Goal: Transaction & Acquisition: Purchase product/service

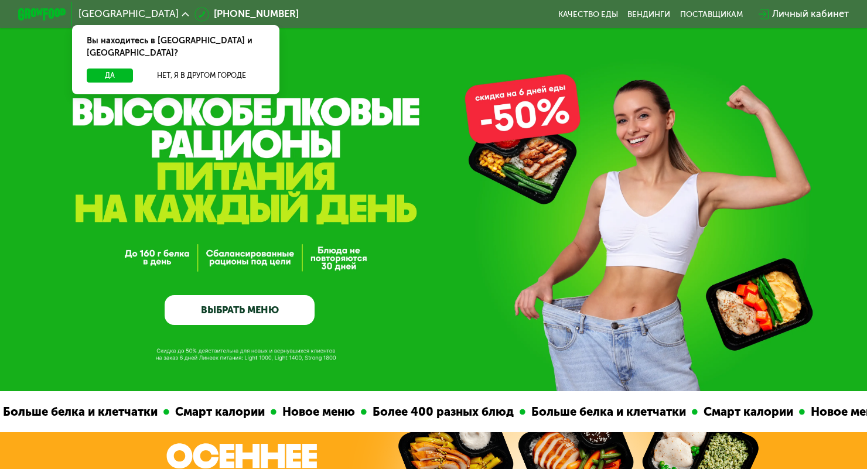
click at [224, 314] on link "ВЫБРАТЬ МЕНЮ" at bounding box center [240, 310] width 150 height 30
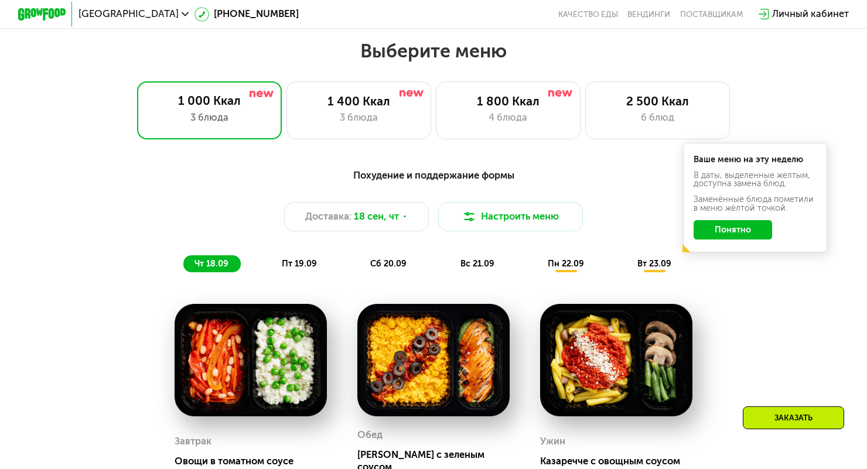
scroll to position [763, 0]
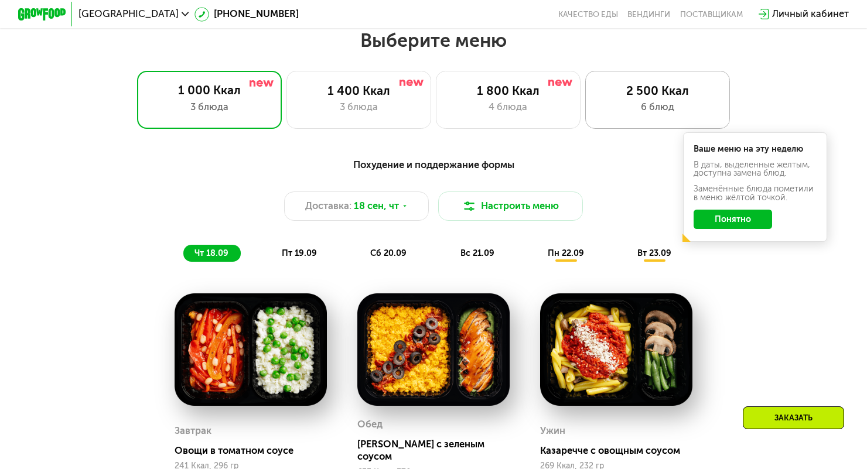
click at [678, 101] on div "6 блюд" at bounding box center [658, 107] width 120 height 15
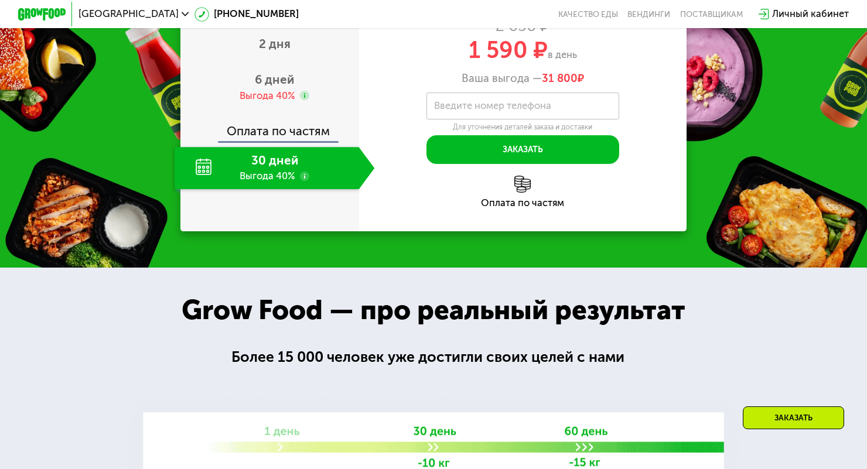
scroll to position [1567, 0]
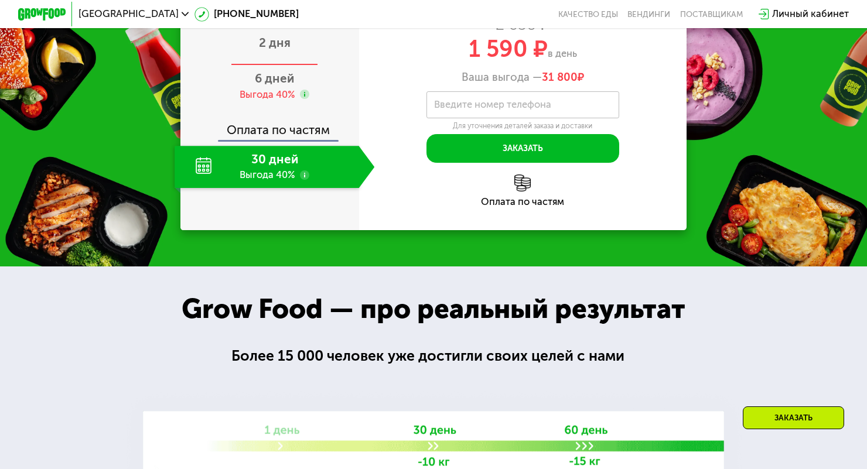
click at [292, 66] on div "2 дня" at bounding box center [275, 44] width 200 height 42
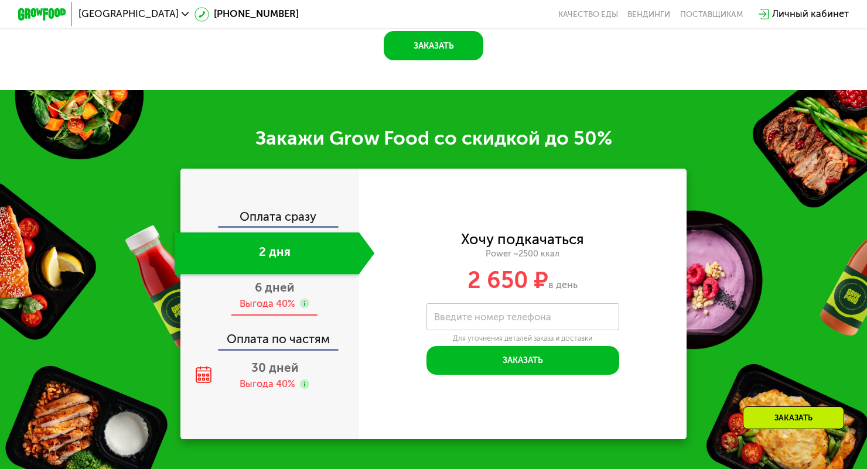
click at [301, 306] on icon at bounding box center [304, 303] width 9 height 9
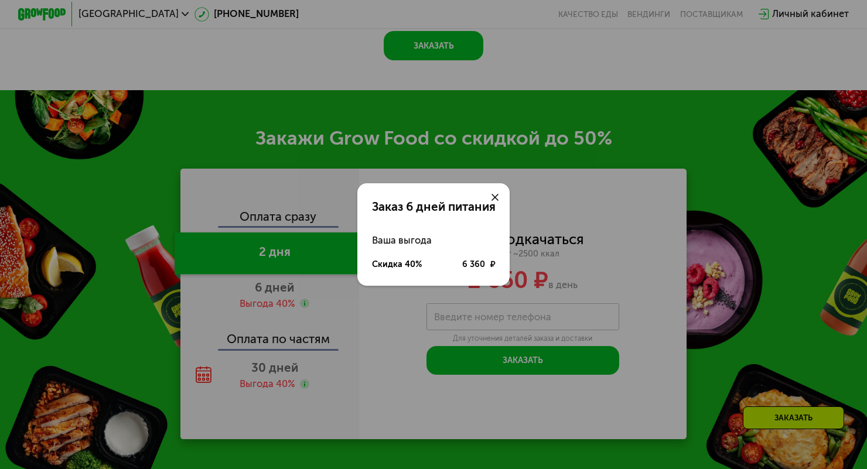
click at [288, 299] on div "Заказ 6 дней питания Ваша выгода Скидка 40% 6 360 ₽" at bounding box center [433, 234] width 867 height 469
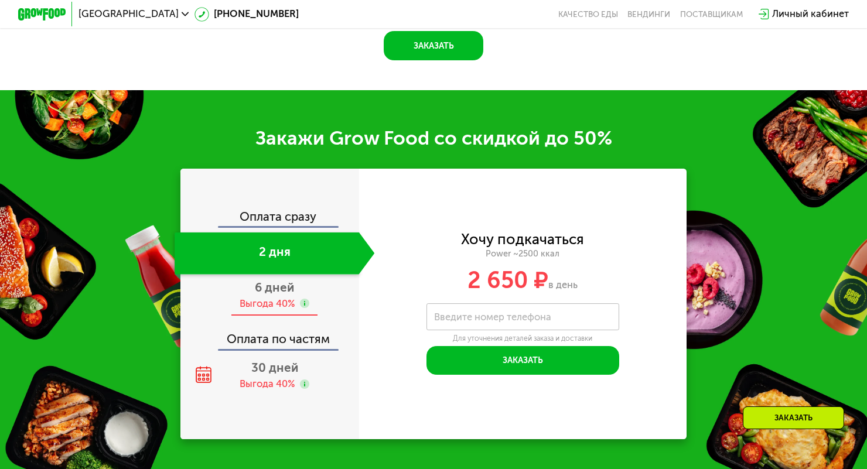
click at [280, 305] on div "Выгода 40%" at bounding box center [268, 304] width 56 height 13
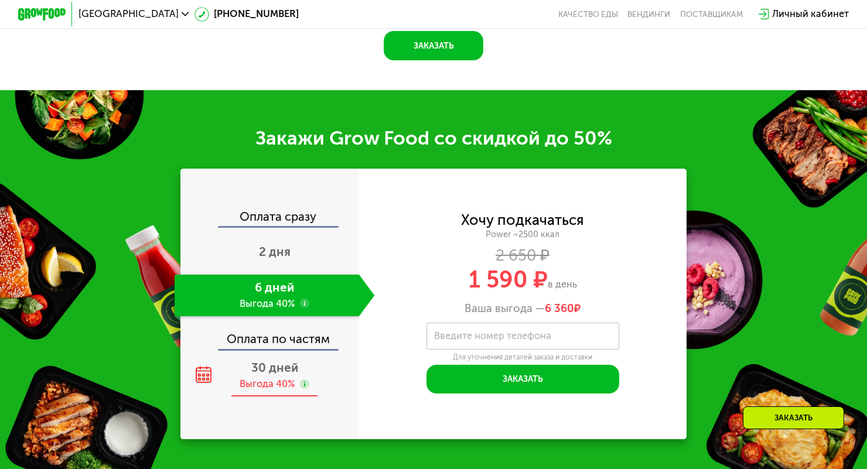
click at [254, 380] on div "Выгода 40%" at bounding box center [268, 384] width 56 height 13
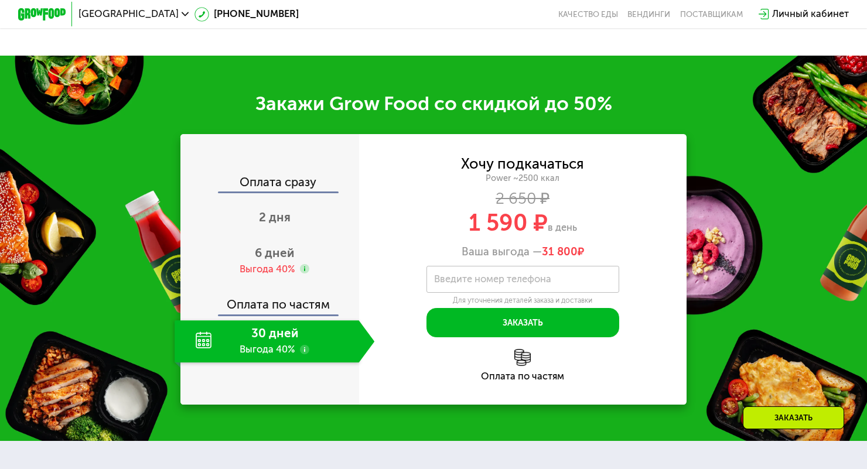
scroll to position [1602, 0]
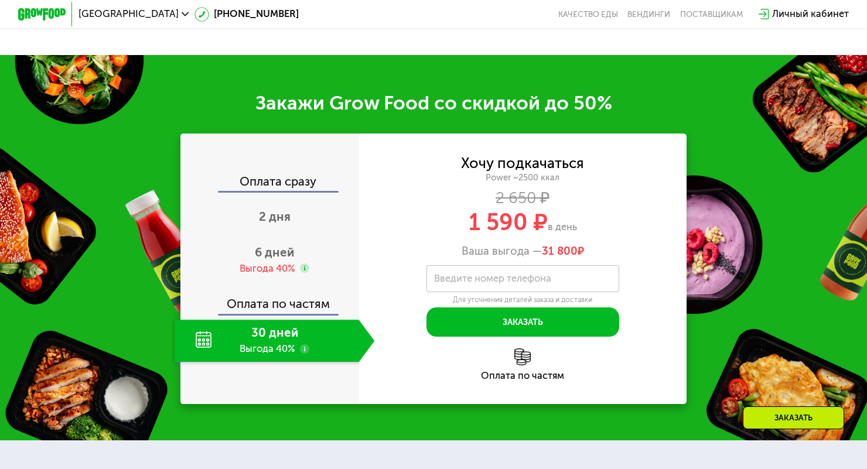
click at [534, 363] on div "Оплата по частям" at bounding box center [523, 365] width 328 height 32
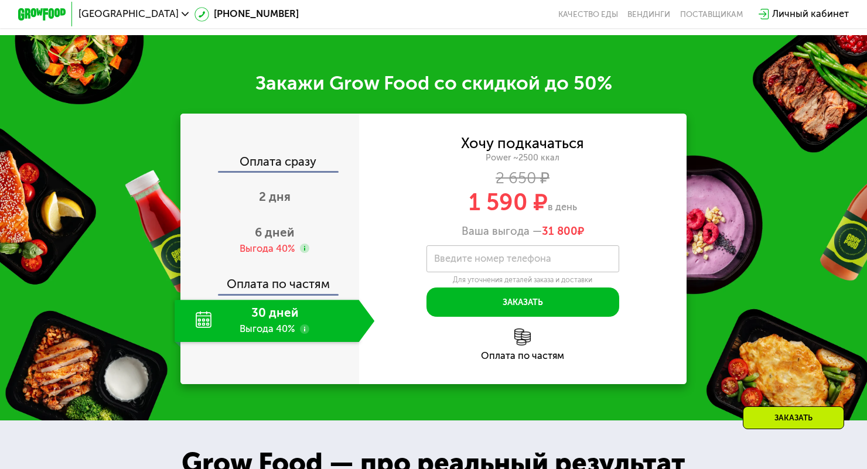
scroll to position [1623, 0]
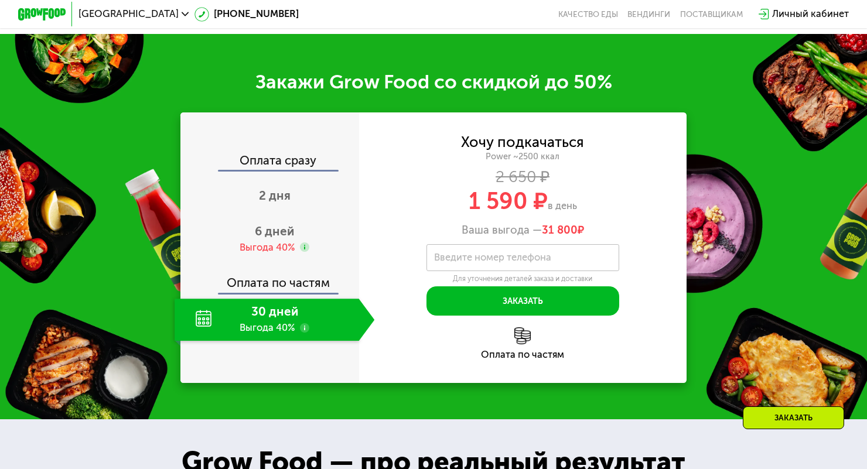
click at [308, 329] on use at bounding box center [304, 327] width 9 height 9
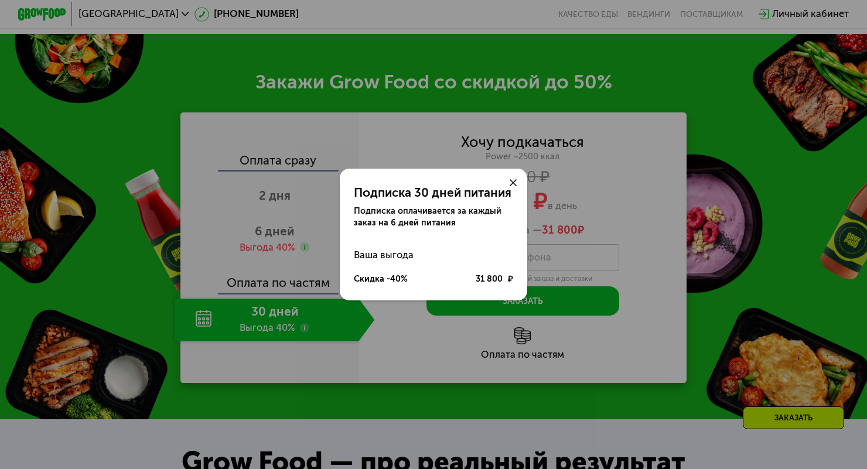
click at [119, 351] on div "Подписка 30 дней питания Подписка оплачивается за каждый заказ на 6 дней питани…" at bounding box center [433, 234] width 867 height 469
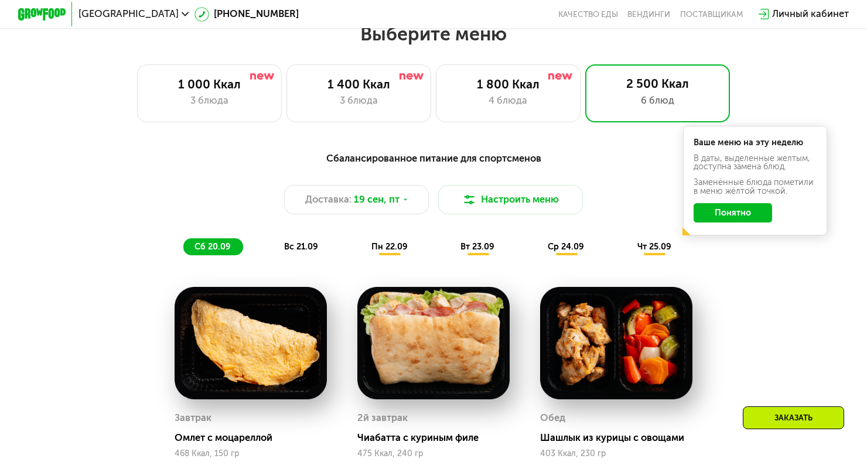
scroll to position [734, 0]
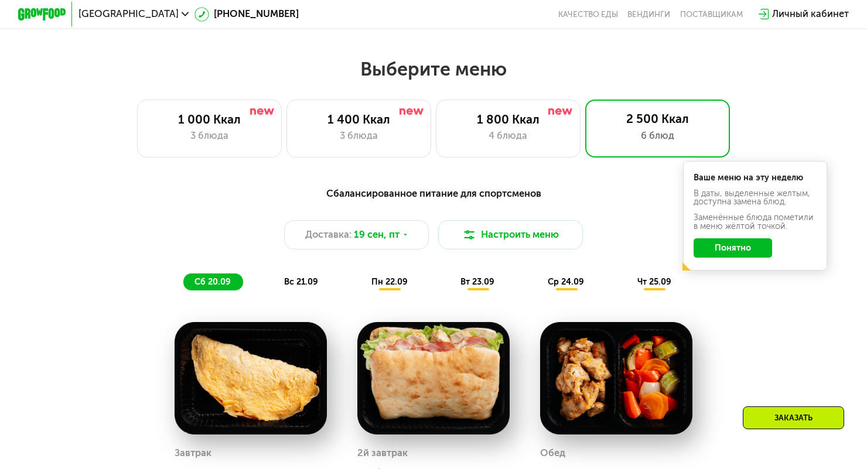
click at [82, 292] on div "Сбалансированное питание для спортсменов Доставка: [DATE] Настроить меню сб 20.…" at bounding box center [434, 238] width 728 height 118
click at [503, 236] on button "Настроить меню" at bounding box center [510, 234] width 145 height 29
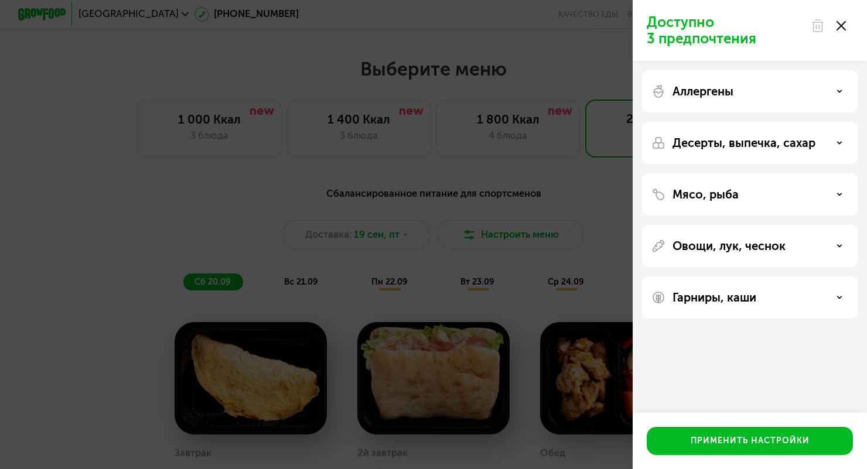
click at [811, 193] on div "Мясо, рыба" at bounding box center [749, 194] width 197 height 14
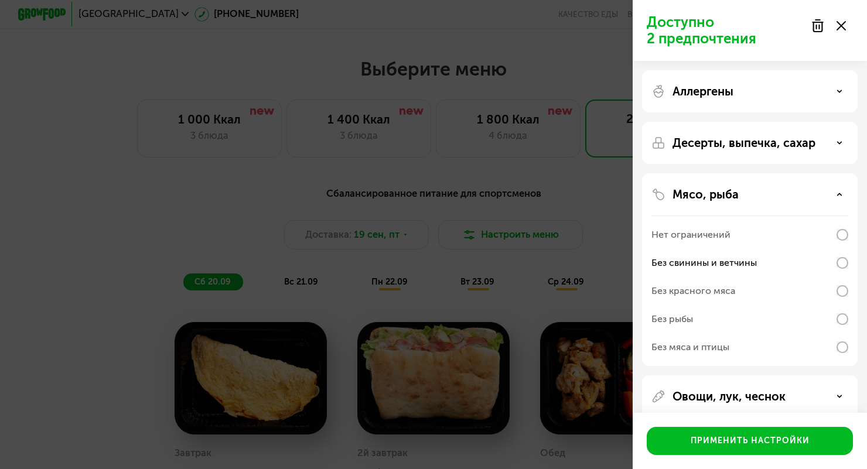
scroll to position [19, 0]
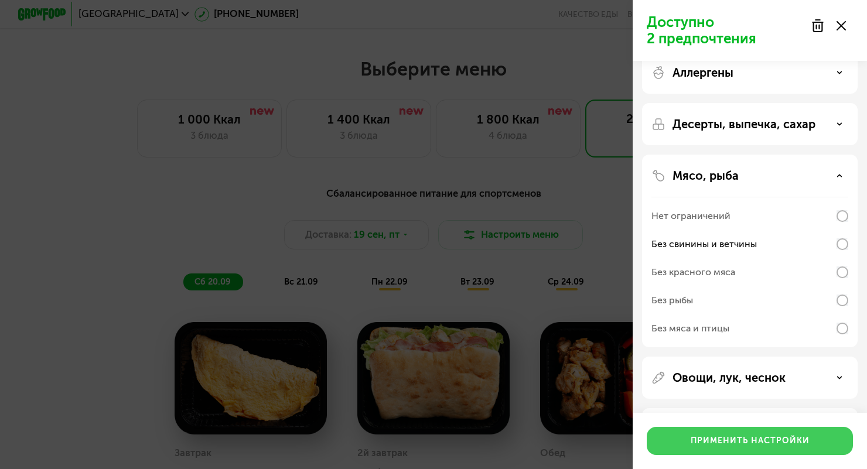
click at [734, 448] on button "Применить настройки" at bounding box center [750, 441] width 206 height 28
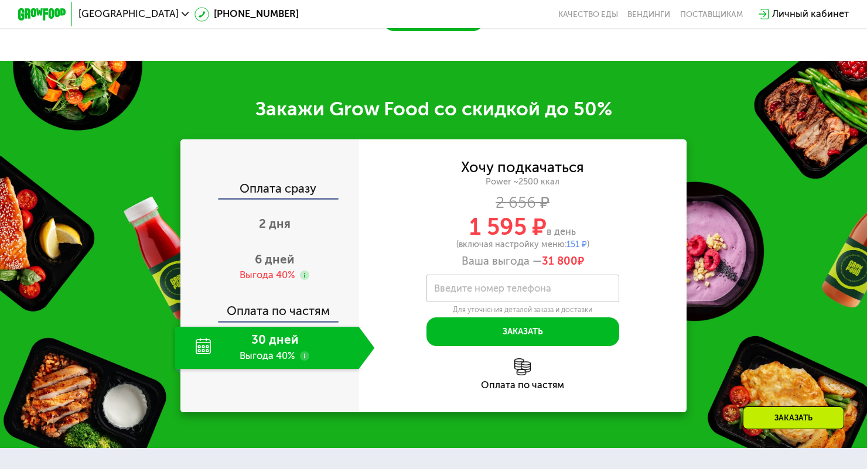
scroll to position [1633, 0]
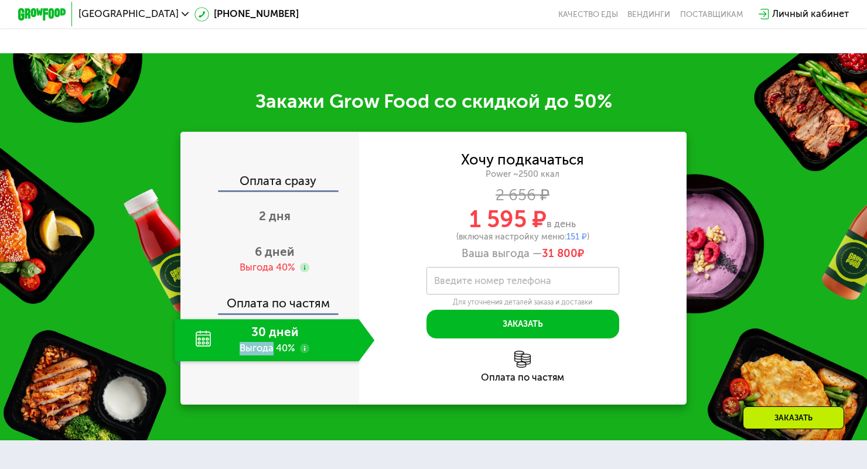
click at [202, 398] on div "Оплата сразу 2 дня 6 дней Выгода 40% Оплата по частям 30 дней Выгода 40%" at bounding box center [269, 268] width 178 height 273
click at [261, 269] on div "Выгода 40%" at bounding box center [268, 267] width 56 height 13
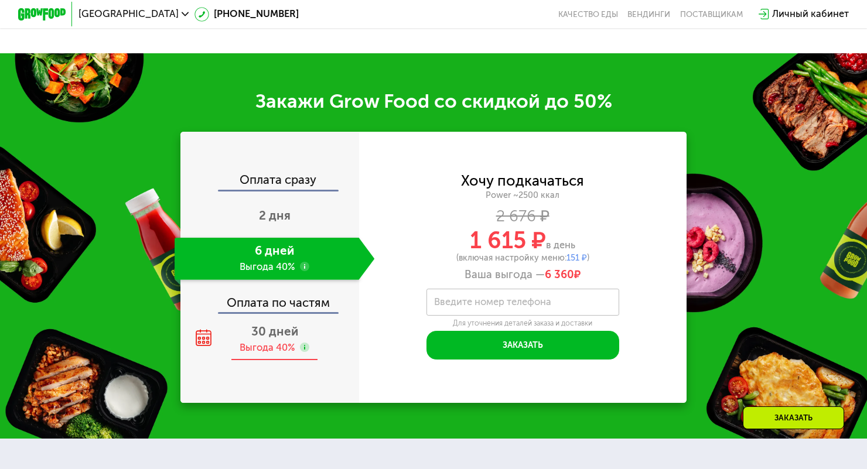
click at [266, 346] on div "Выгода 40%" at bounding box center [268, 348] width 56 height 13
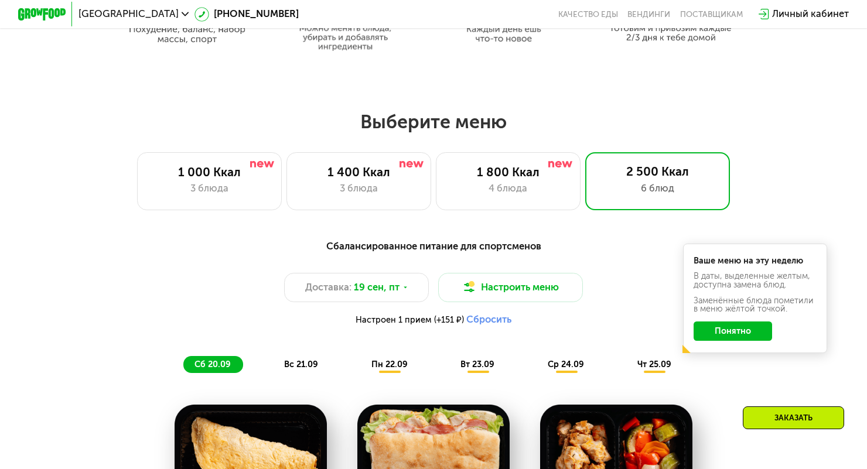
scroll to position [676, 0]
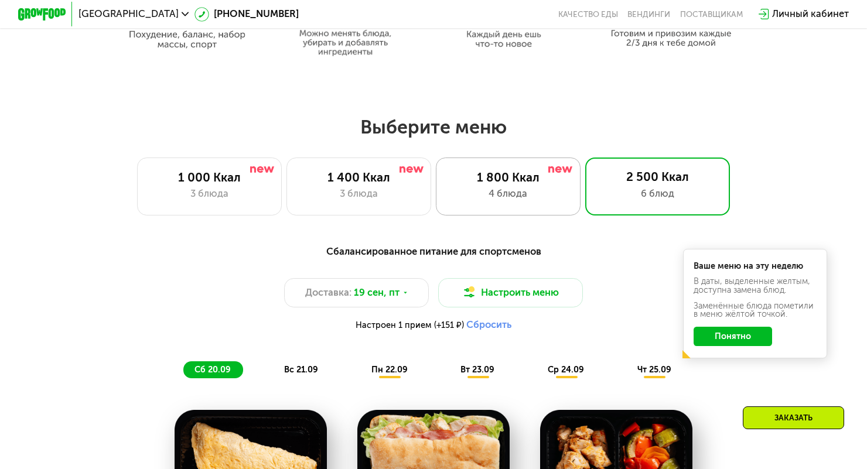
click at [510, 192] on div "4 блюда" at bounding box center [509, 194] width 120 height 15
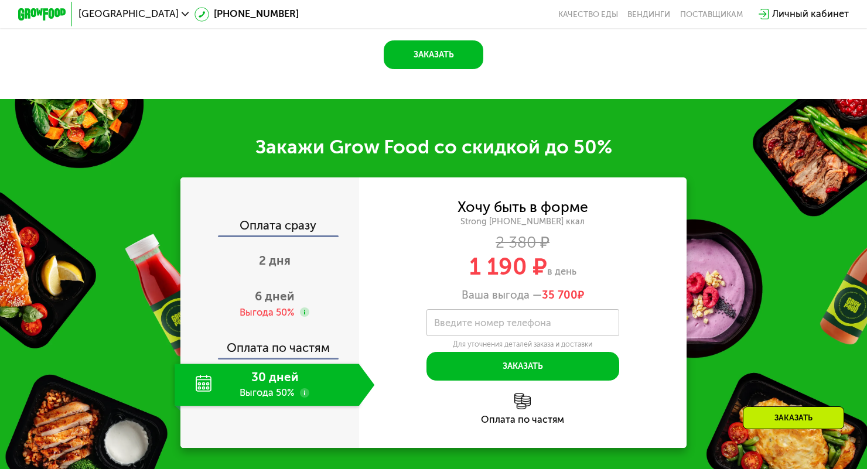
scroll to position [1413, 0]
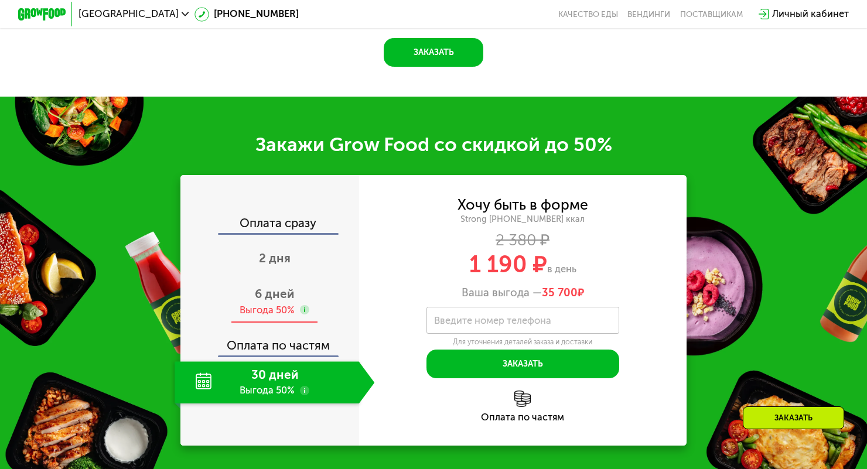
click at [270, 316] on div "6 дней Выгода 50%" at bounding box center [275, 302] width 200 height 42
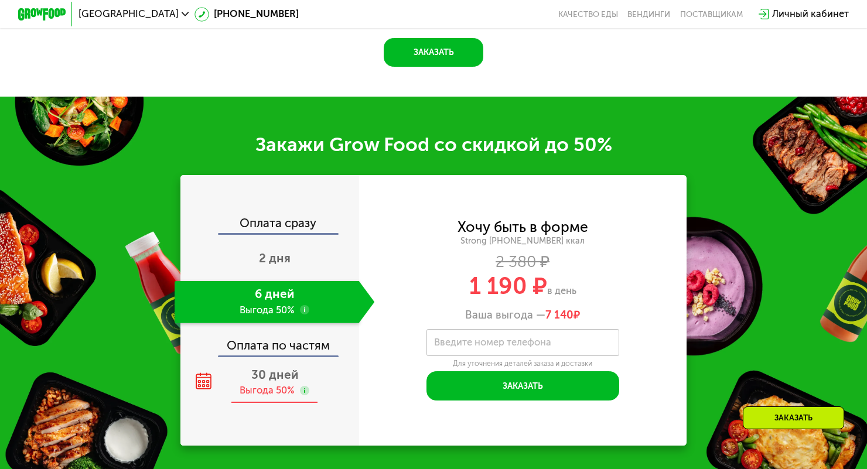
click at [259, 374] on span "30 дней" at bounding box center [274, 375] width 47 height 14
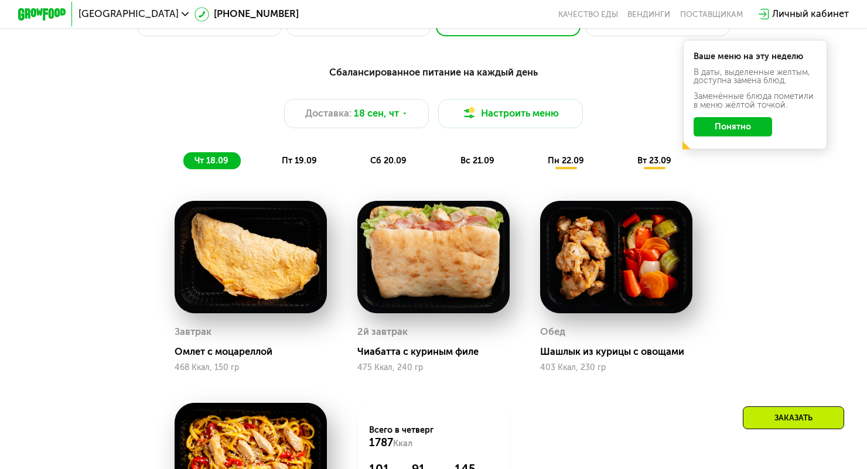
scroll to position [856, 0]
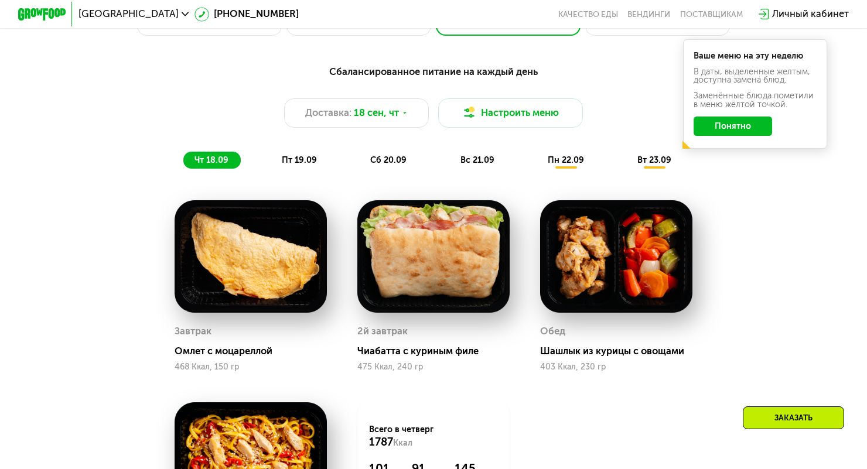
click at [306, 168] on div "пт 19.09" at bounding box center [300, 160] width 58 height 17
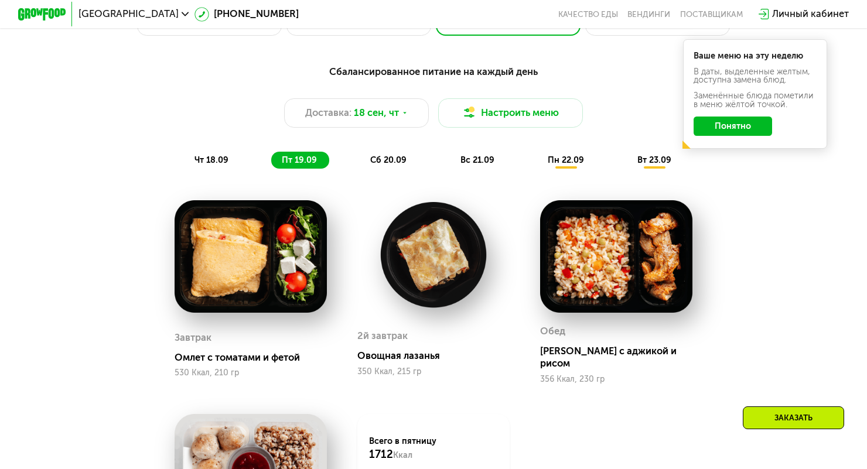
click at [573, 164] on span "пн 22.09" at bounding box center [566, 160] width 36 height 11
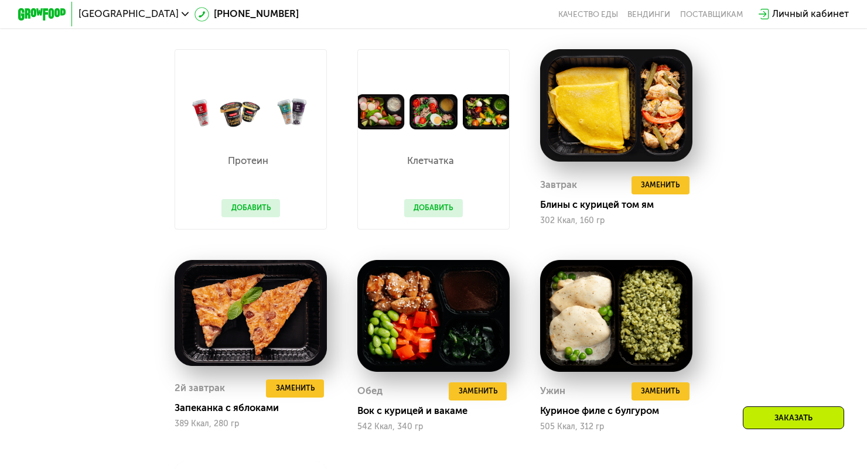
scroll to position [1005, 0]
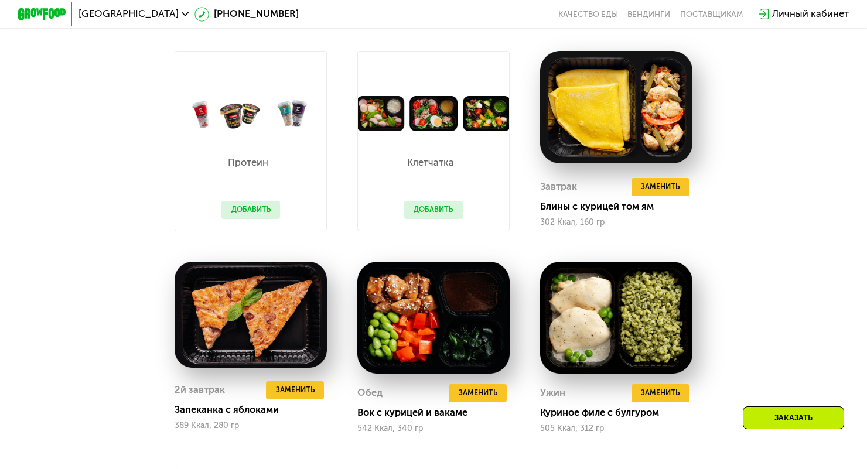
click at [443, 226] on div "Клетчатка Добавить" at bounding box center [434, 181] width 83 height 100
click at [444, 212] on button "Добавить" at bounding box center [433, 210] width 59 height 18
click at [433, 213] on button "Добавить" at bounding box center [433, 210] width 59 height 18
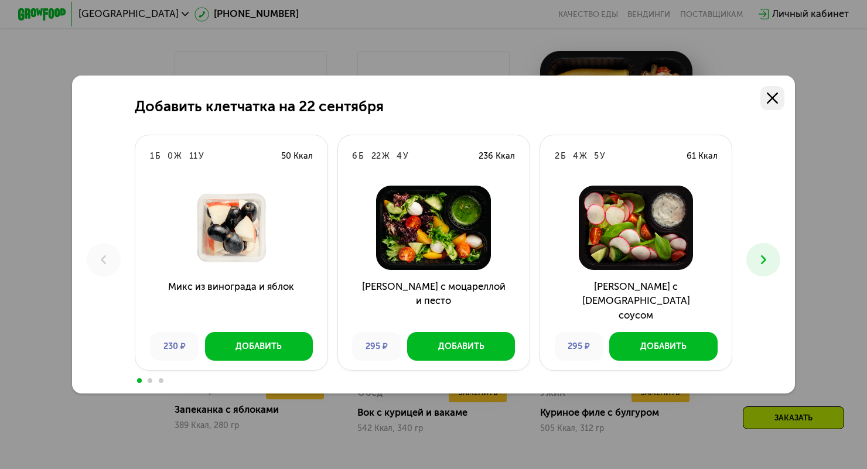
click at [782, 110] on link at bounding box center [772, 98] width 24 height 24
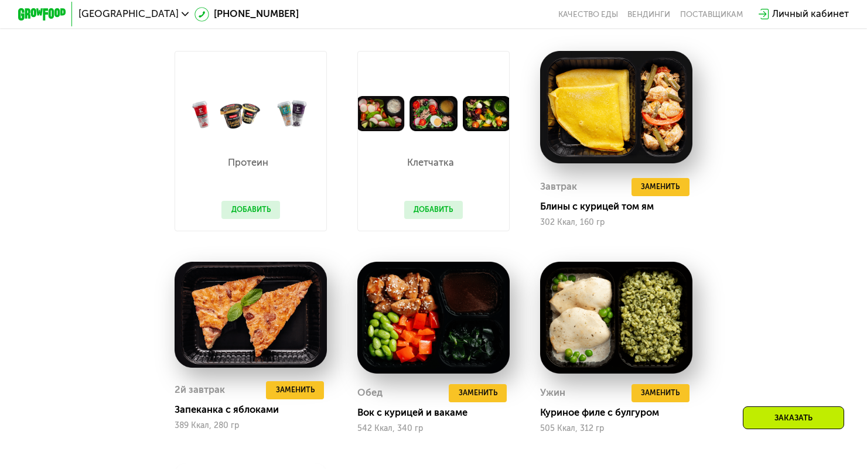
click at [259, 212] on button "Добавить" at bounding box center [250, 210] width 59 height 18
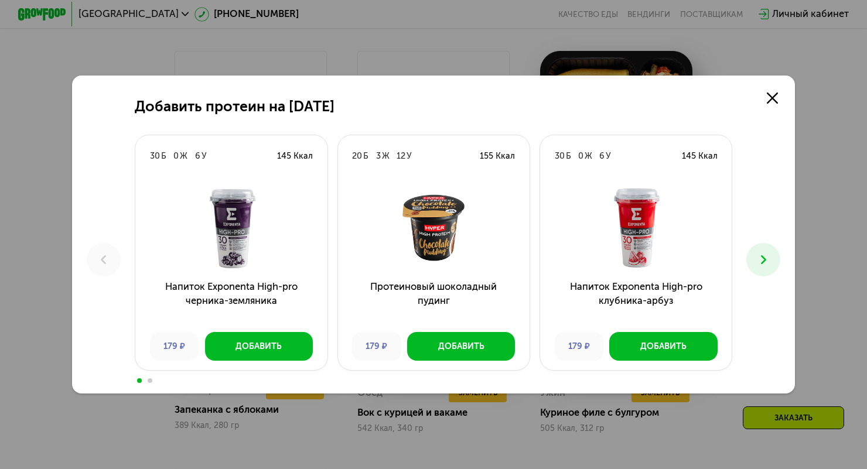
click at [801, 127] on div "Добавить протеин на [DATE] Б 0 Ж 6 У 145 Ккал Напиток Exponenta High-pro черник…" at bounding box center [433, 234] width 867 height 469
click at [770, 104] on icon at bounding box center [772, 98] width 11 height 11
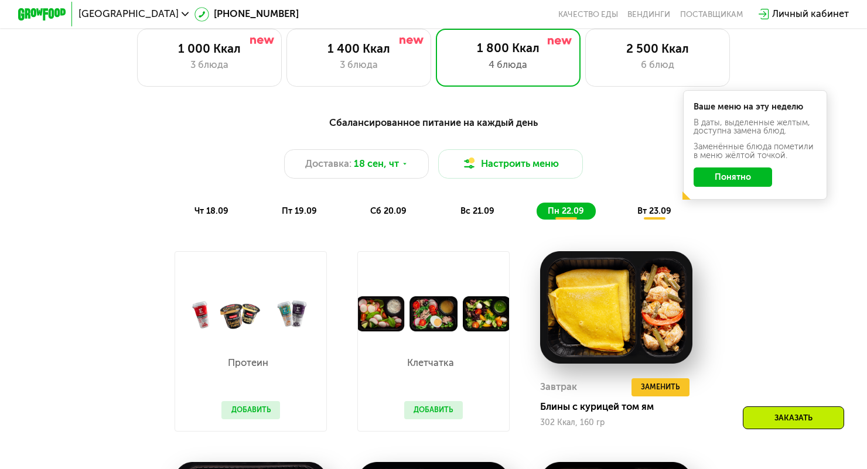
scroll to position [782, 0]
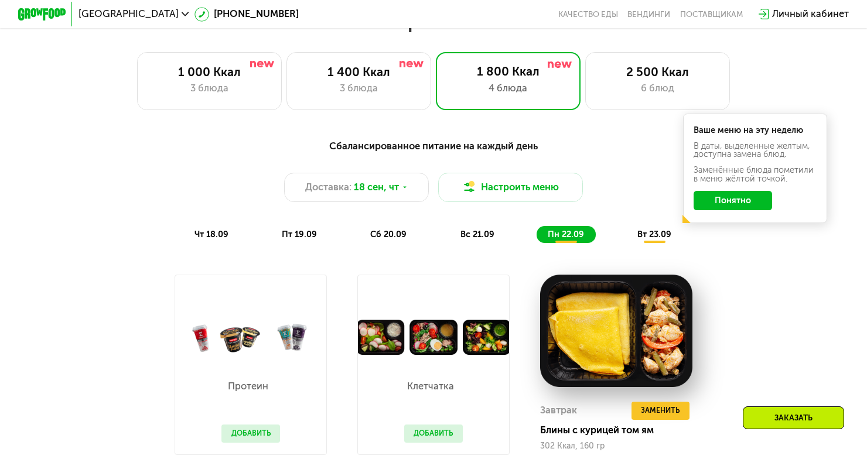
click at [486, 235] on span "вс 21.09" at bounding box center [477, 234] width 34 height 11
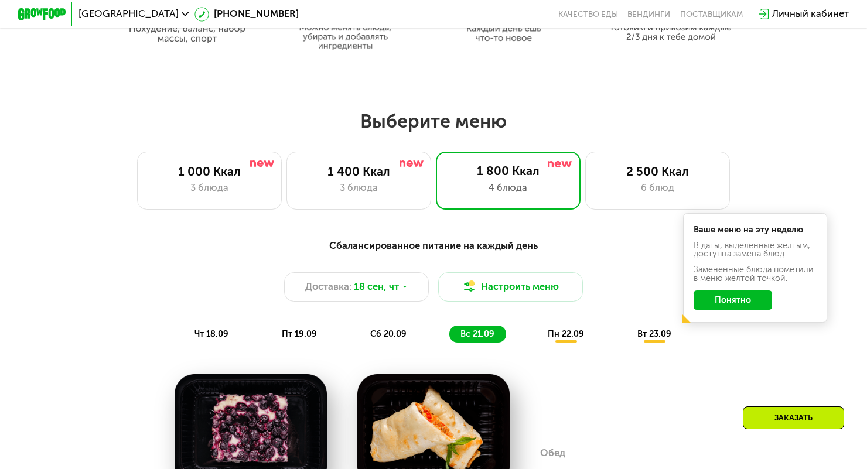
scroll to position [708, 0]
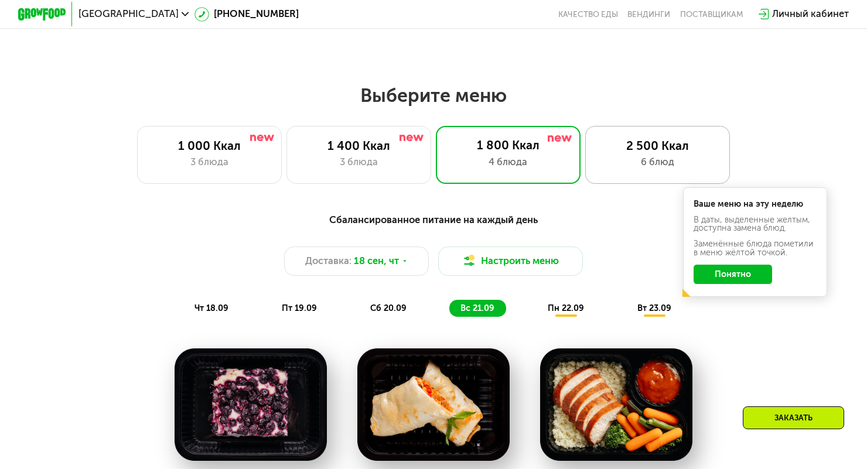
click at [690, 141] on div "2 500 Ккал" at bounding box center [658, 146] width 120 height 15
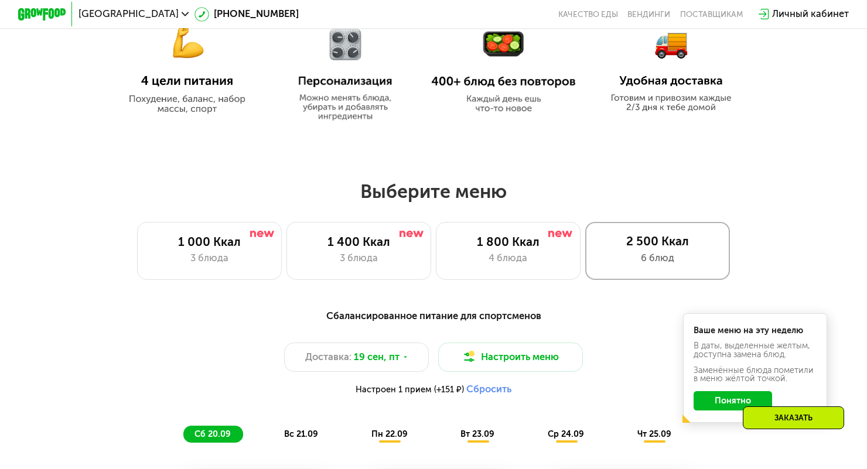
scroll to position [604, 0]
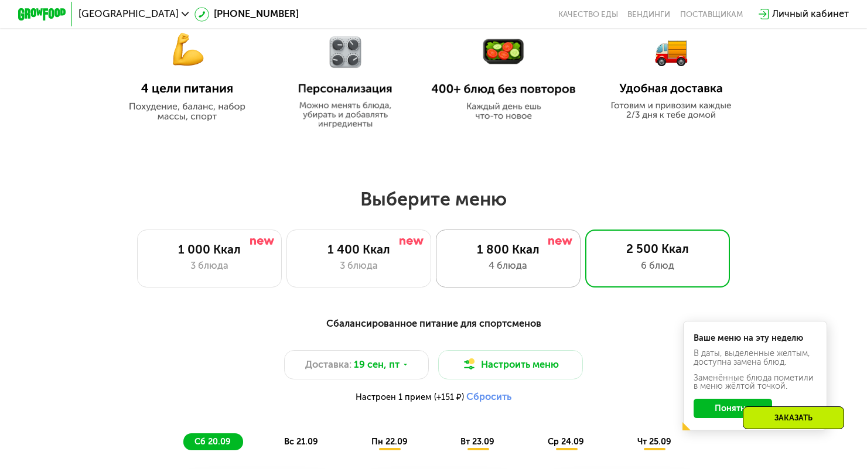
click at [562, 257] on div "1 800 Ккал" at bounding box center [509, 250] width 120 height 15
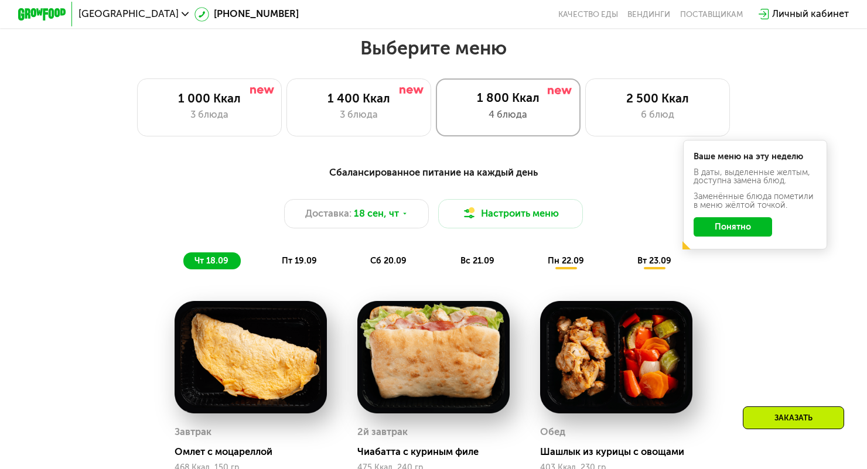
scroll to position [755, 0]
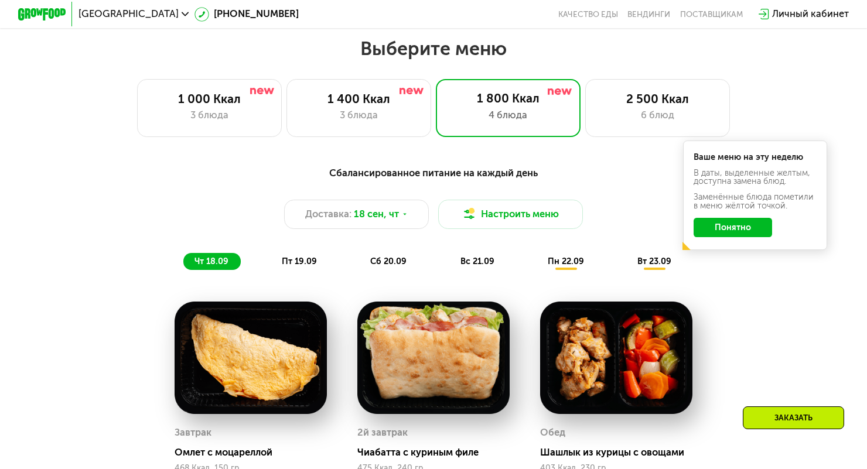
click at [741, 229] on button "Понятно" at bounding box center [733, 227] width 79 height 19
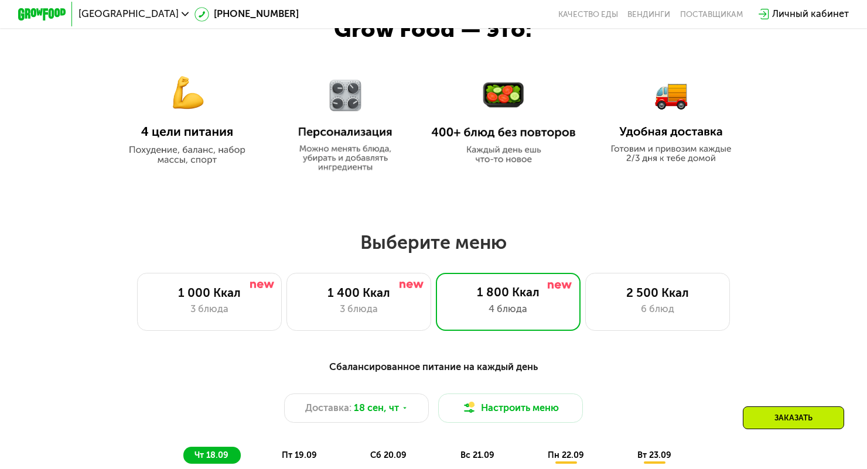
scroll to position [571, 0]
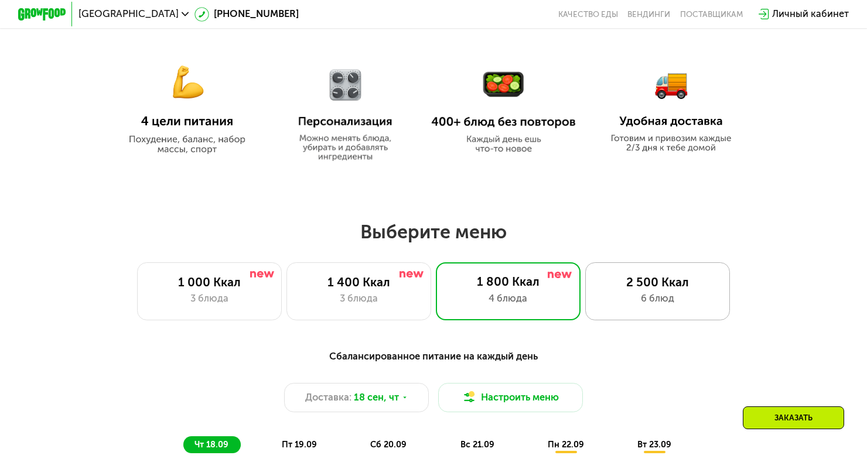
click at [684, 265] on div "2 500 Ккал 6 блюд" at bounding box center [657, 291] width 145 height 58
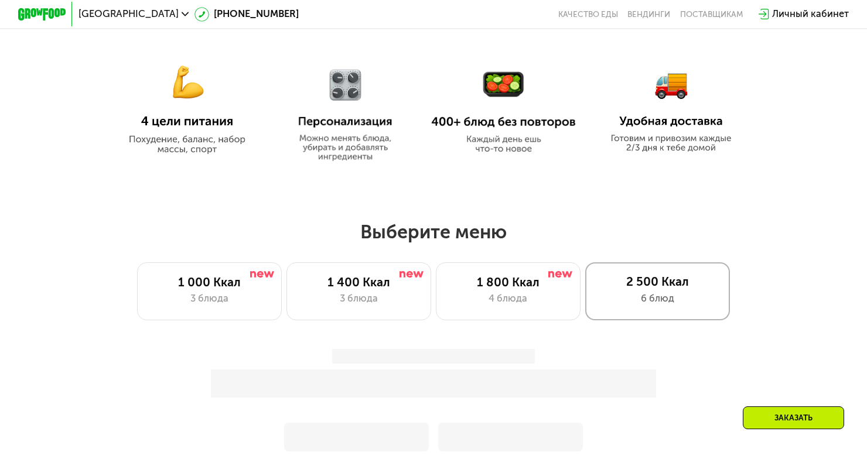
click at [674, 285] on div "2 500 Ккал" at bounding box center [658, 282] width 120 height 15
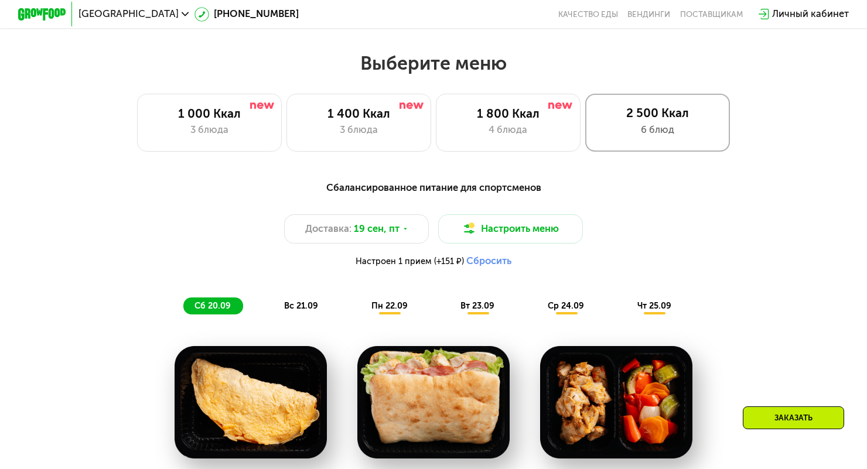
scroll to position [766, 0]
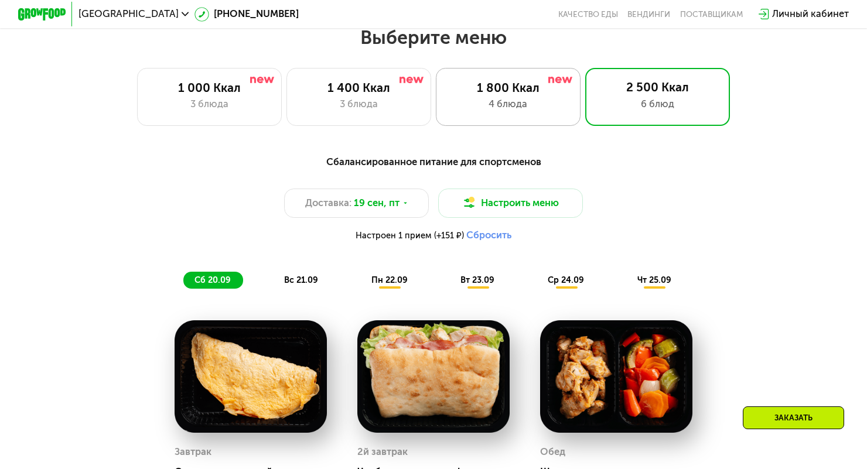
click at [527, 105] on div "4 блюда" at bounding box center [509, 104] width 120 height 15
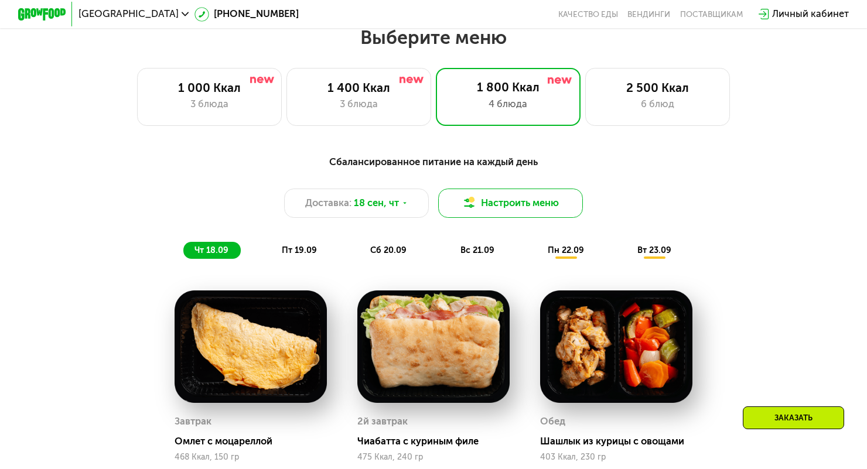
click at [525, 204] on button "Настроить меню" at bounding box center [510, 203] width 145 height 29
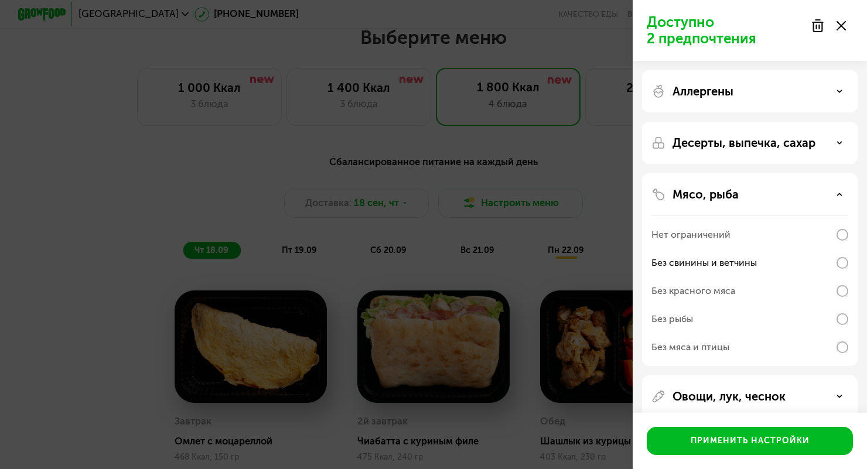
click at [41, 297] on div "Доступно 2 предпочтения Аллергены Десерты, выпечка, сахар Мясо, рыба Нет ограни…" at bounding box center [433, 234] width 867 height 469
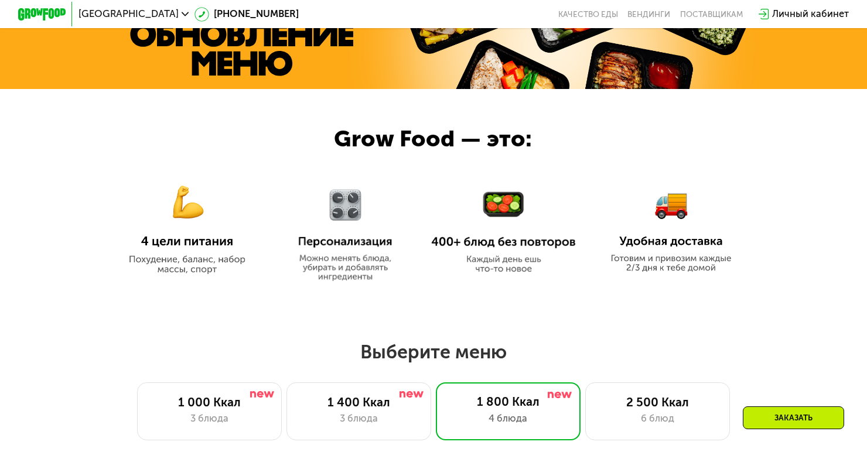
scroll to position [426, 0]
